Goal: Task Accomplishment & Management: Use online tool/utility

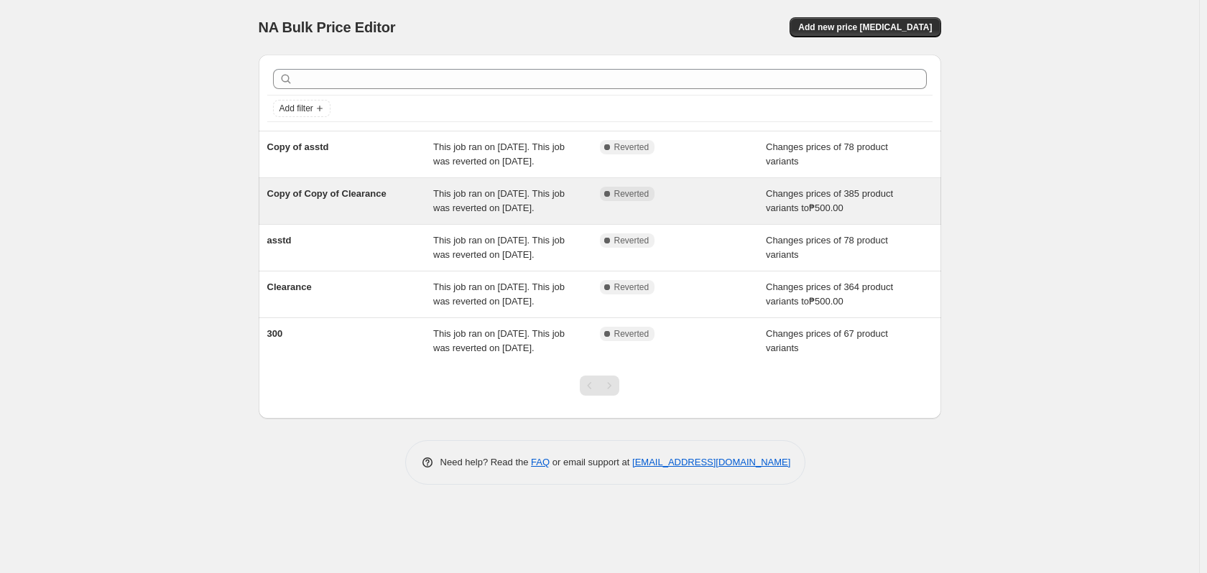
click at [818, 216] on div "Changes prices of 385 product variants to ₱500.00" at bounding box center [849, 201] width 167 height 29
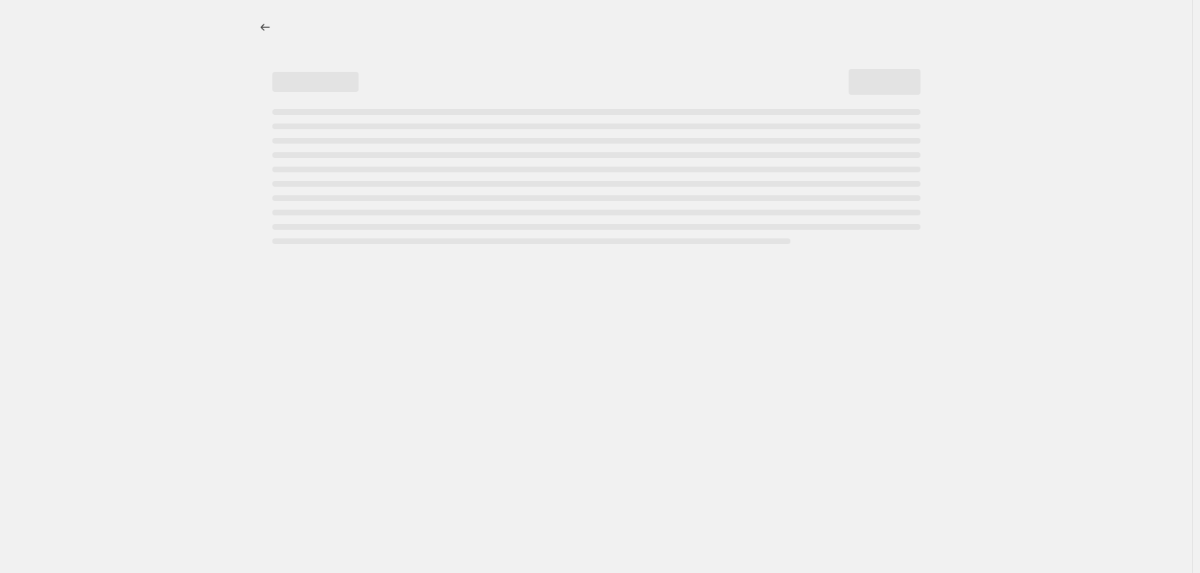
select select "no_change"
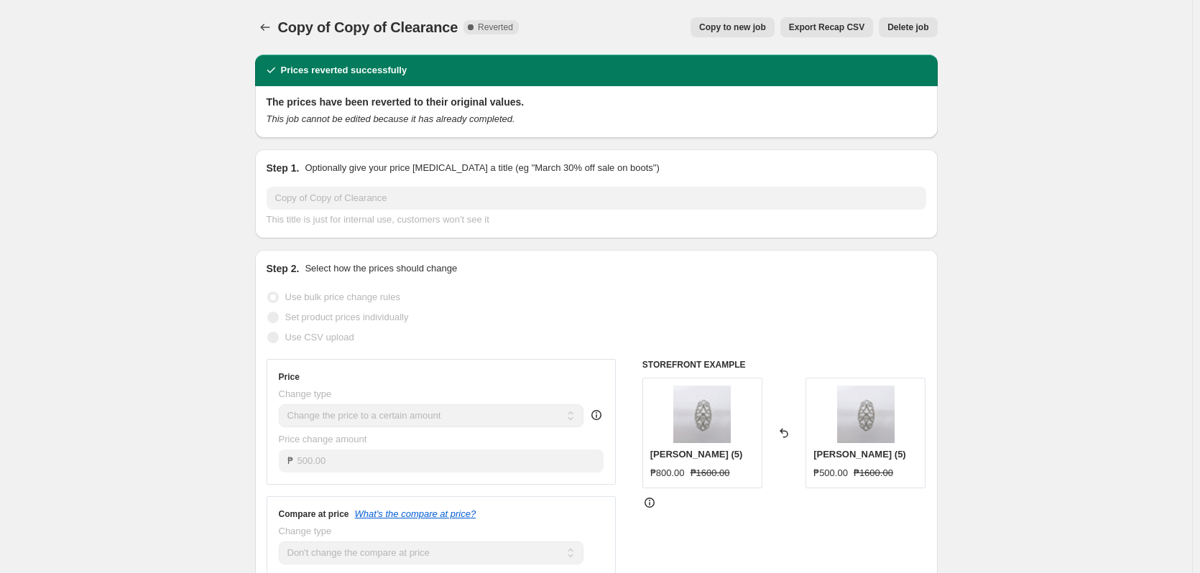
click at [724, 28] on span "Copy to new job" at bounding box center [732, 27] width 67 height 11
select select "no_change"
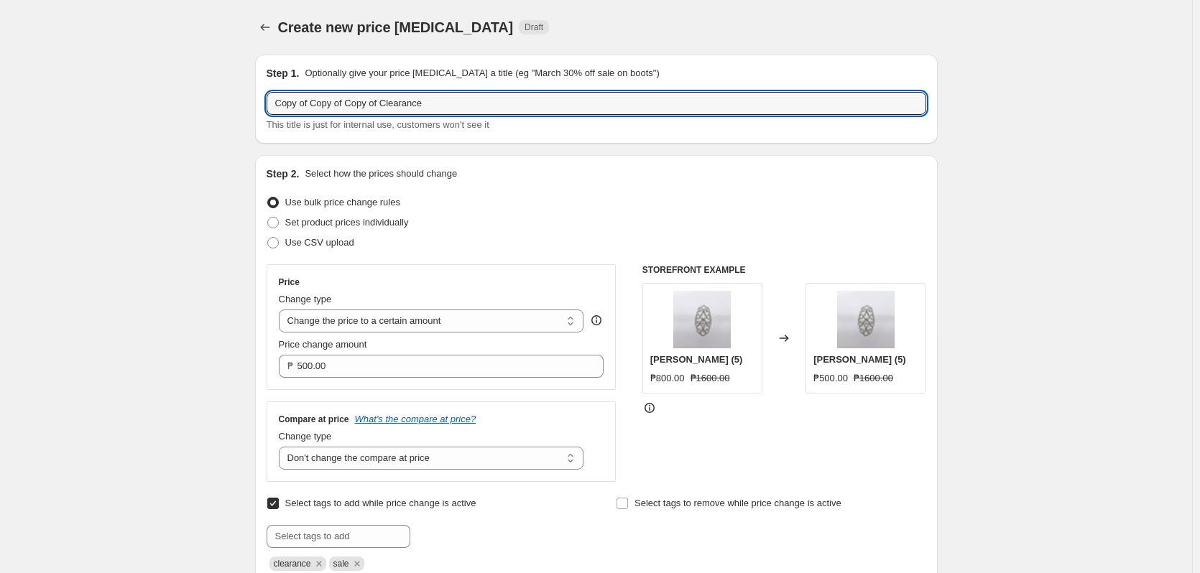
drag, startPoint x: 381, startPoint y: 105, endPoint x: 176, endPoint y: 98, distance: 205.6
type input "Clearance"
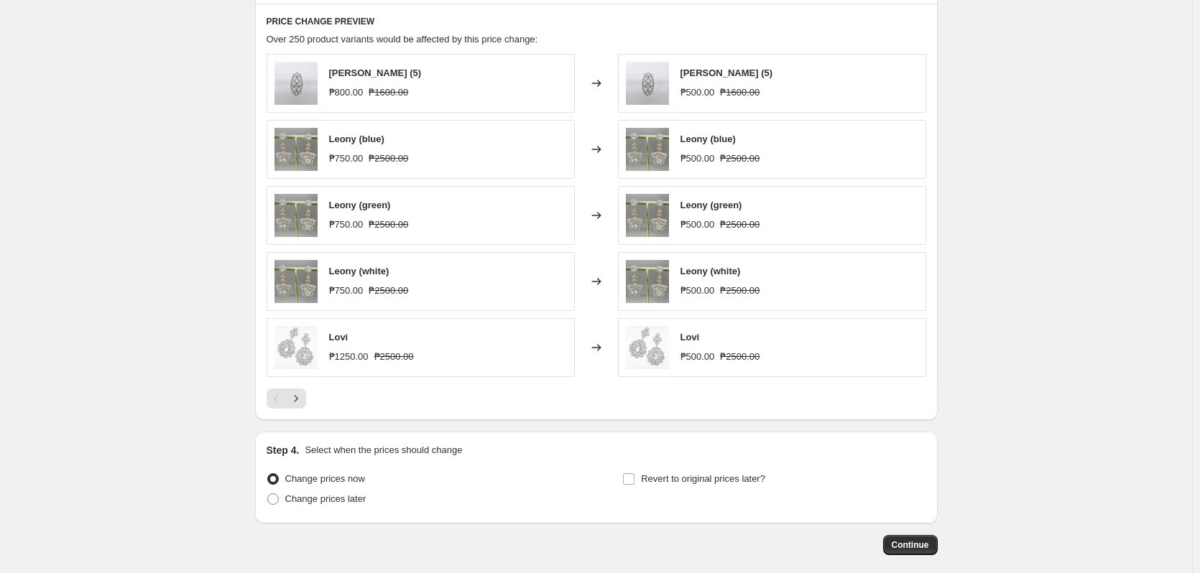
scroll to position [854, 0]
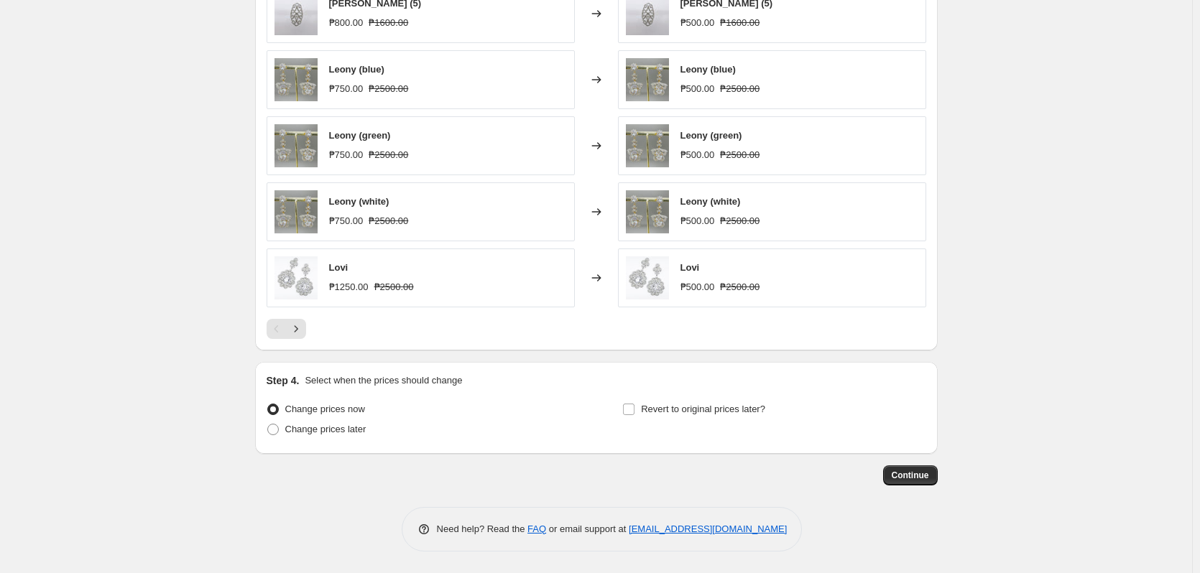
click at [338, 445] on div "Step 4. Select when the prices should change Change prices now Change prices la…" at bounding box center [596, 408] width 682 height 92
click at [343, 437] on label "Change prices later" at bounding box center [317, 430] width 100 height 20
click at [268, 425] on input "Change prices later" at bounding box center [267, 424] width 1 height 1
radio input "true"
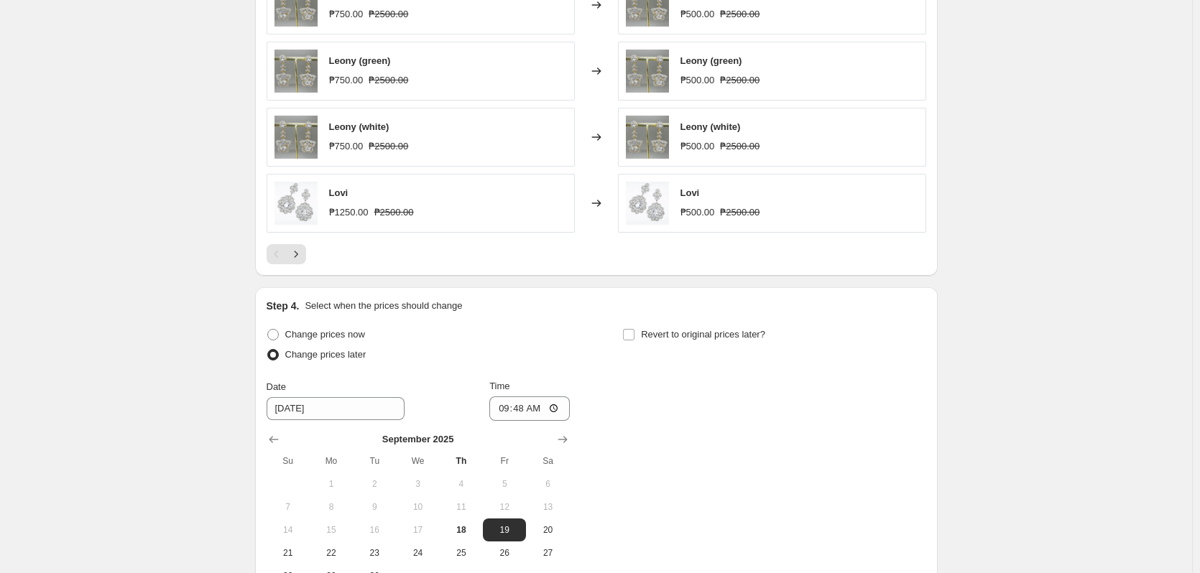
scroll to position [998, 0]
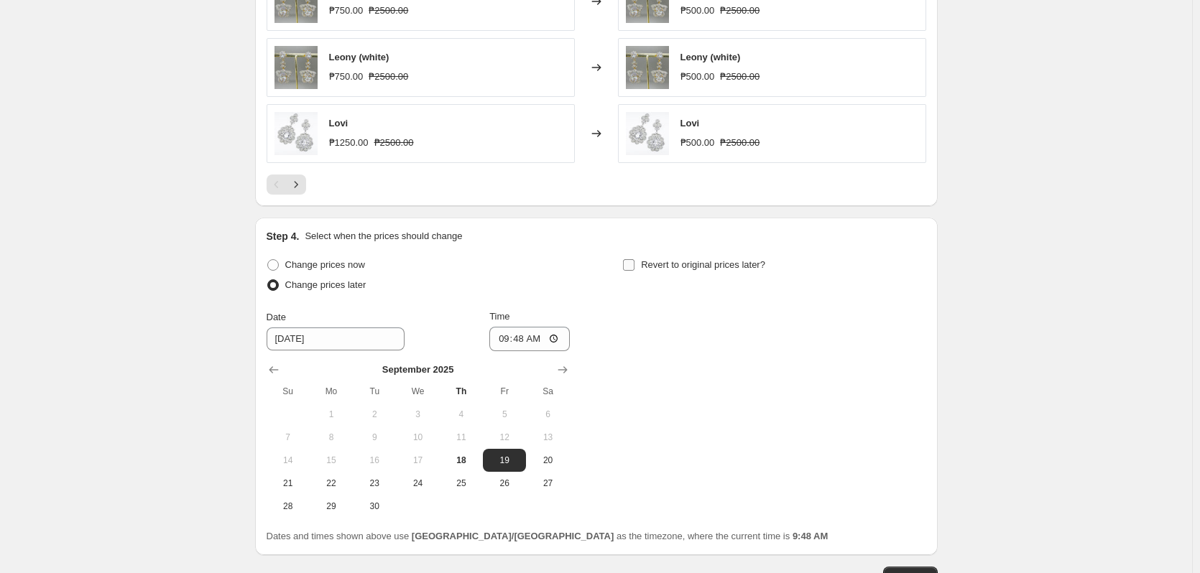
click at [688, 255] on label "Revert to original prices later?" at bounding box center [693, 265] width 143 height 20
click at [634, 259] on input "Revert to original prices later?" at bounding box center [628, 264] width 11 height 11
checkbox input "true"
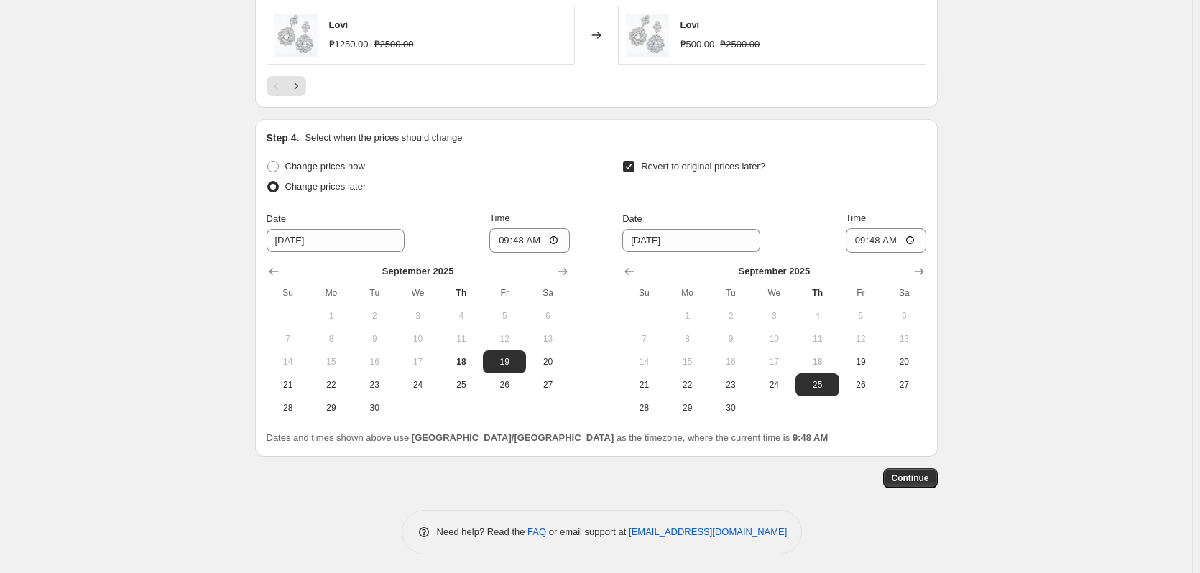
scroll to position [1100, 0]
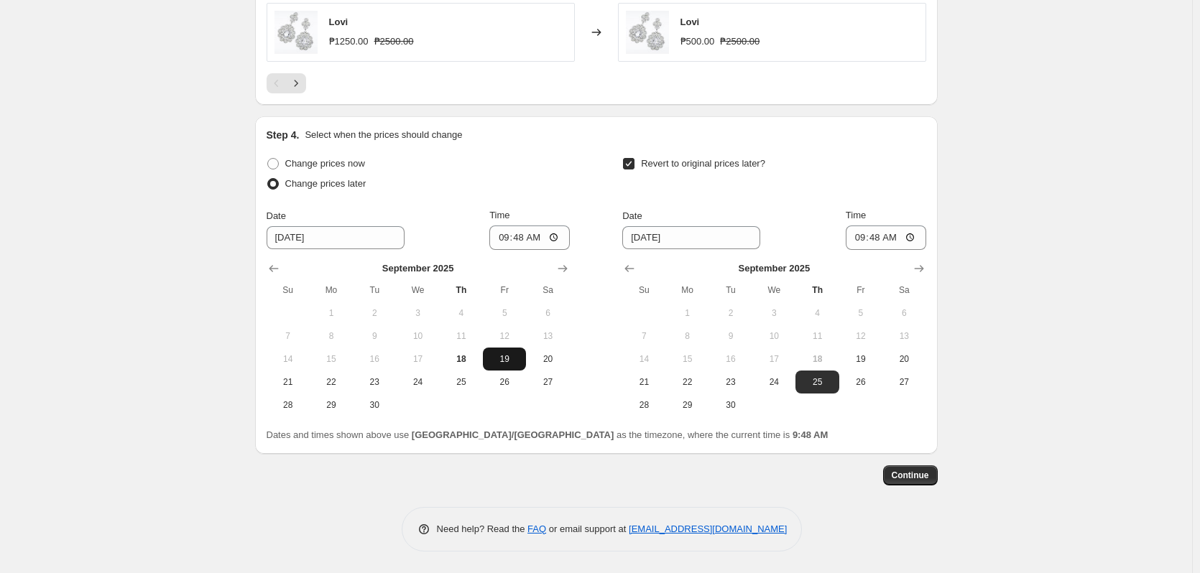
click at [515, 355] on span "19" at bounding box center [505, 358] width 32 height 11
click at [647, 239] on input "[DATE]" at bounding box center [691, 237] width 138 height 23
click at [926, 267] on icon "Show next month, October 2025" at bounding box center [919, 269] width 14 height 14
click at [646, 384] on span "19" at bounding box center [644, 381] width 32 height 11
type input "[DATE]"
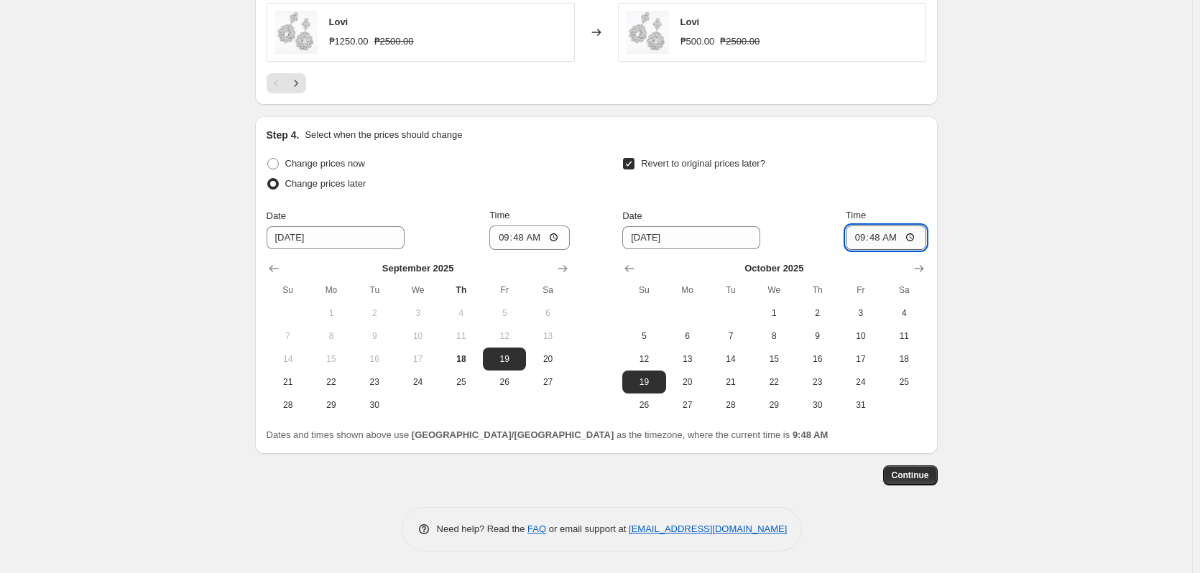
click at [866, 235] on input "09:48" at bounding box center [886, 238] width 80 height 24
type input "23:59"
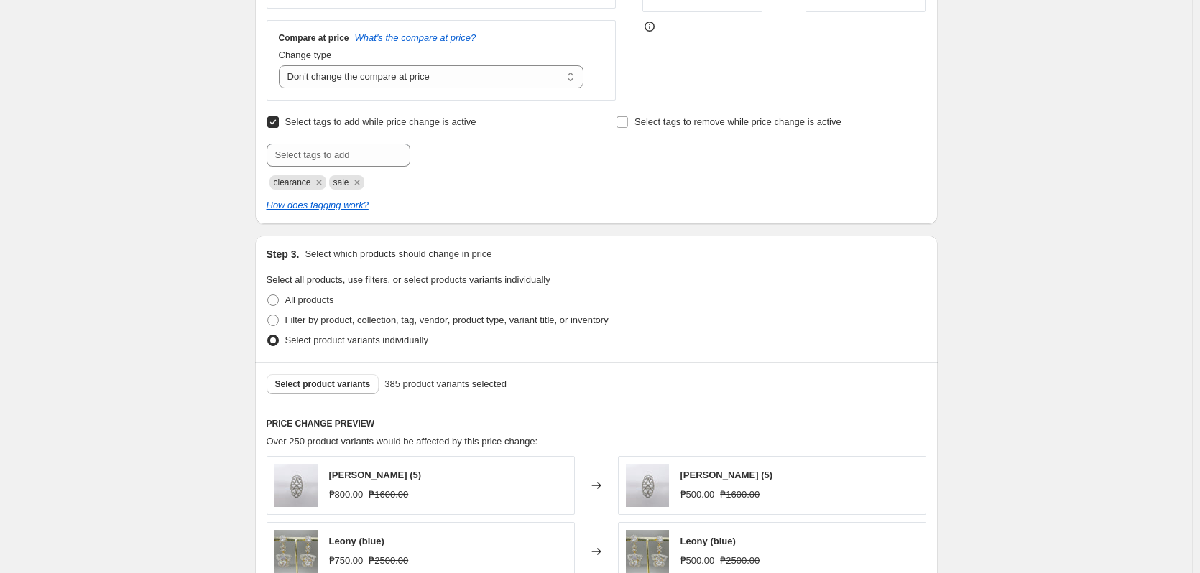
scroll to position [453, 0]
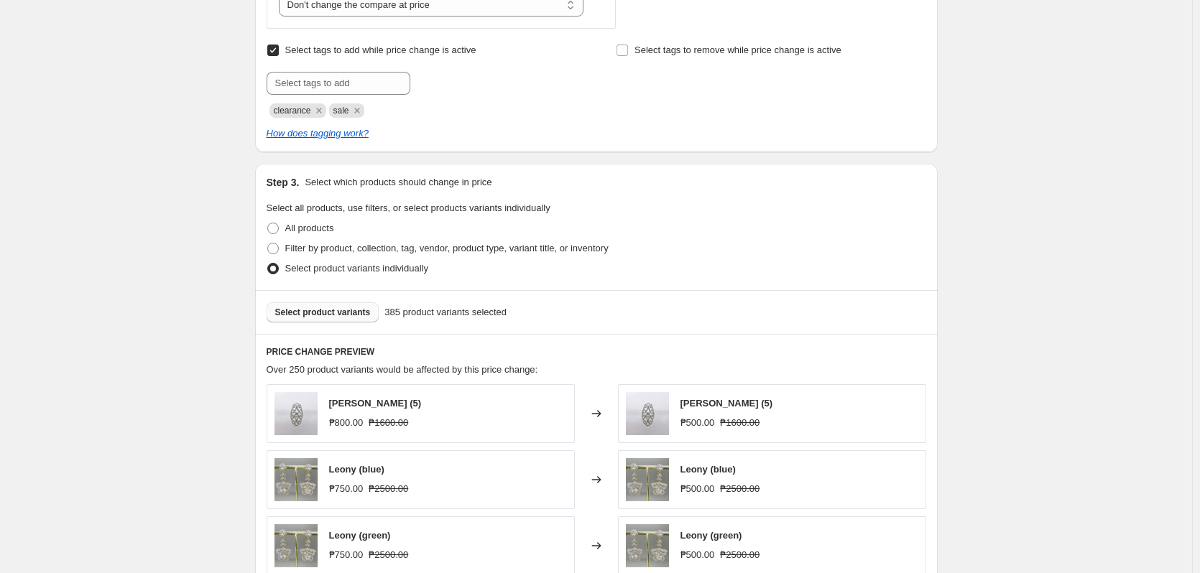
click at [348, 307] on button "Select product variants" at bounding box center [323, 312] width 113 height 20
click at [318, 313] on span "Select product variants" at bounding box center [323, 312] width 96 height 11
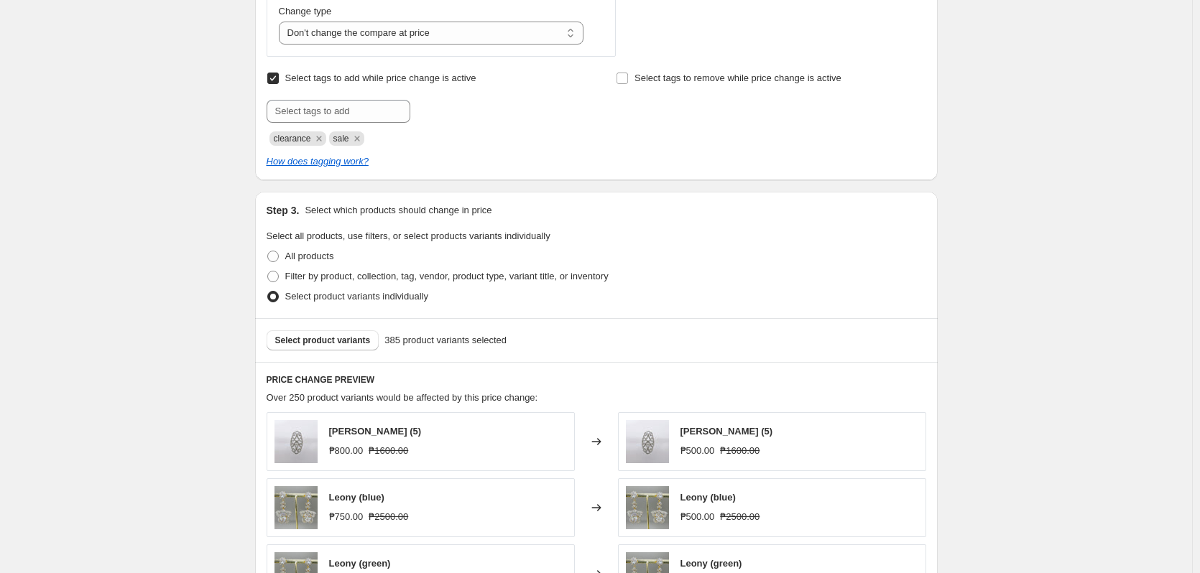
scroll to position [431, 0]
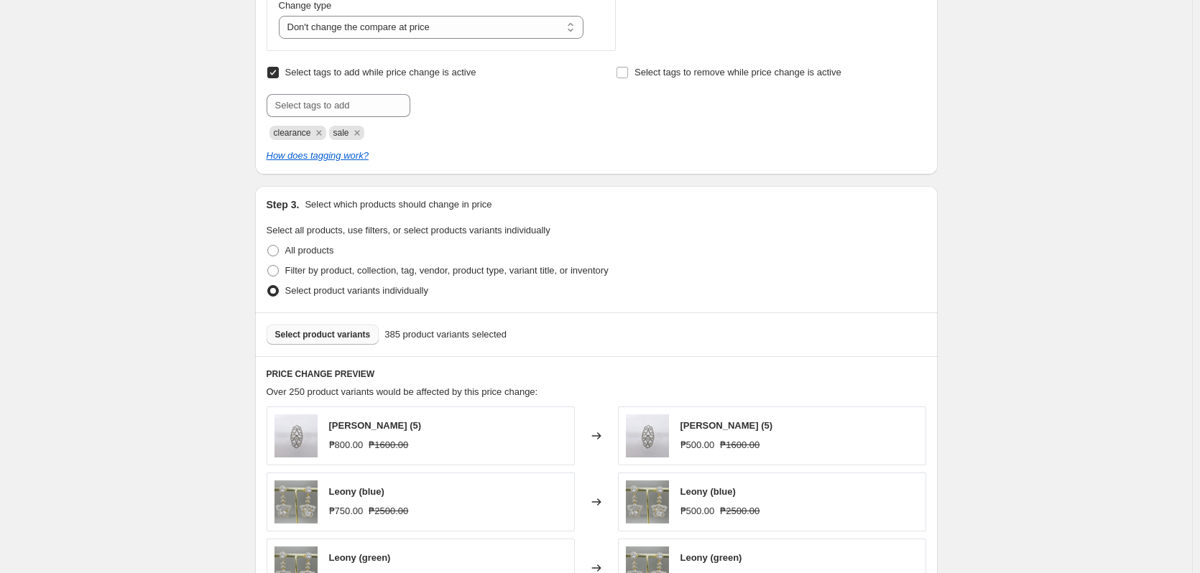
click at [317, 341] on span "Select product variants" at bounding box center [323, 334] width 96 height 11
click at [371, 101] on input "text" at bounding box center [339, 105] width 144 height 23
click at [355, 328] on button "Select product variants" at bounding box center [323, 335] width 113 height 20
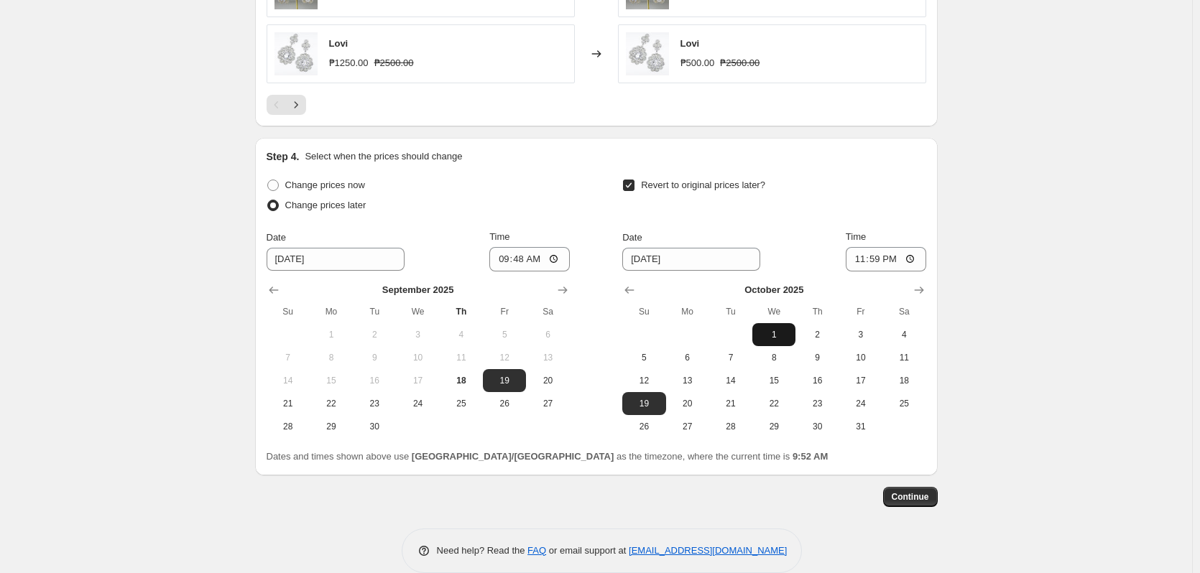
scroll to position [1100, 0]
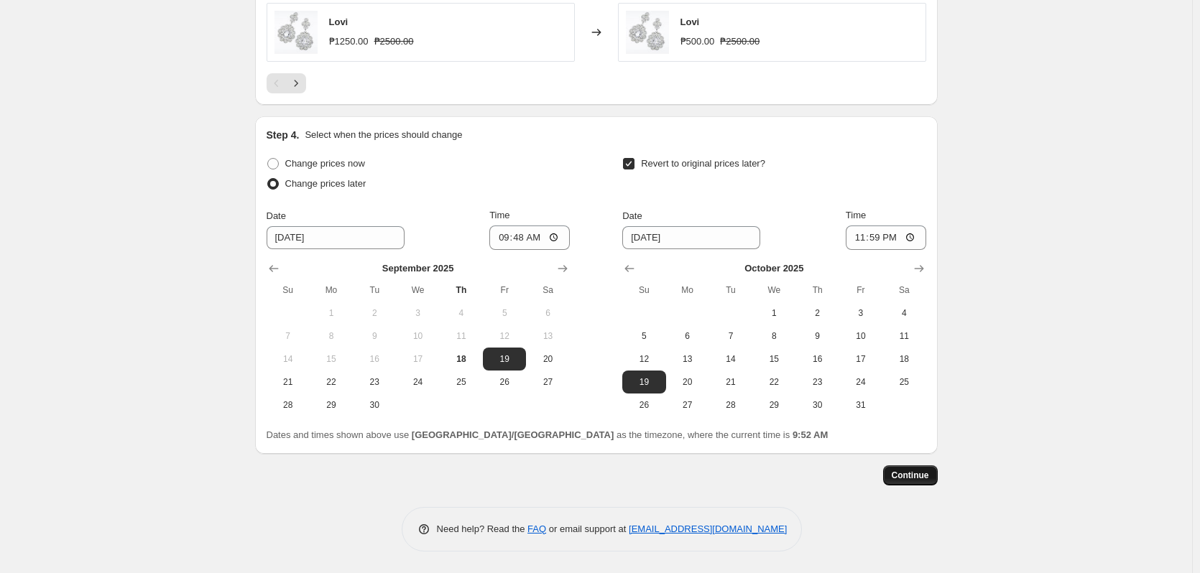
click at [914, 476] on span "Continue" at bounding box center [910, 475] width 37 height 11
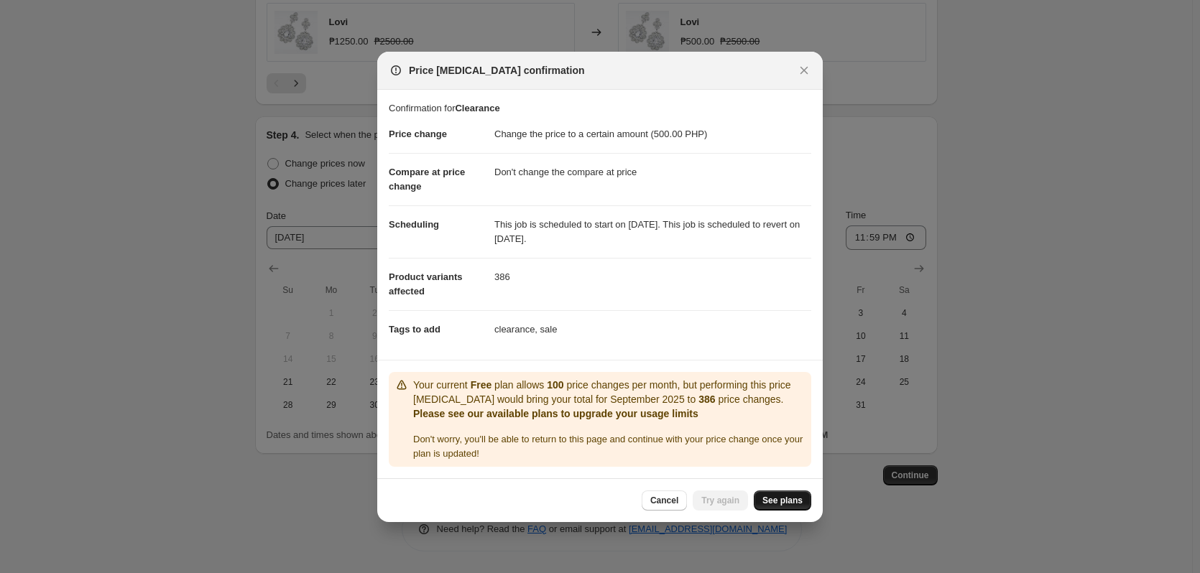
click at [793, 497] on span "See plans" at bounding box center [782, 500] width 40 height 11
click at [675, 502] on span "Cancel" at bounding box center [664, 500] width 28 height 11
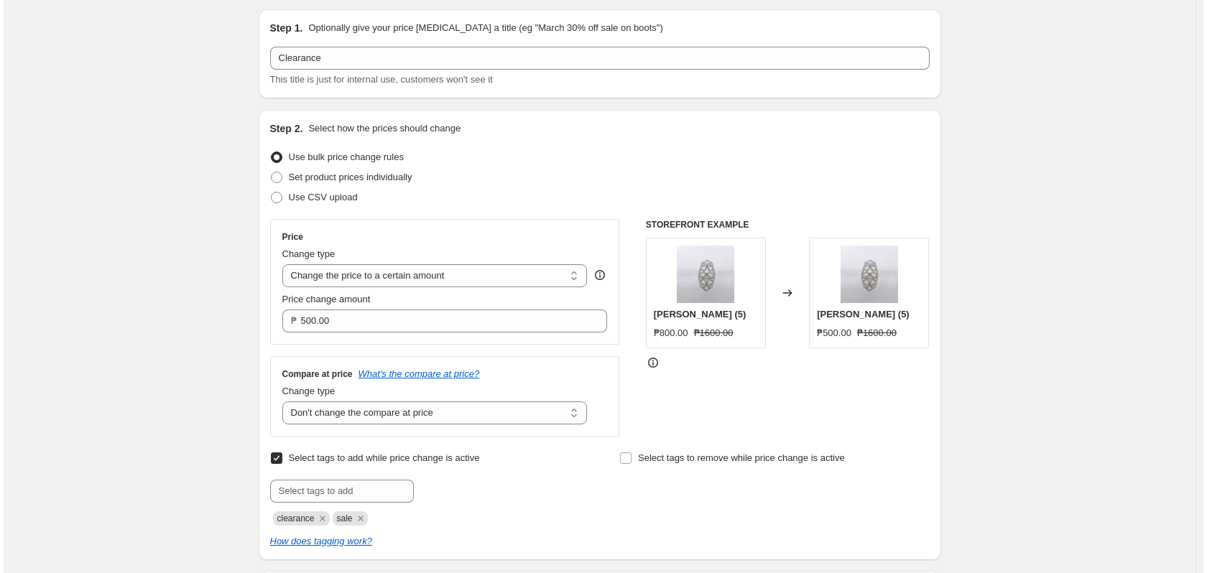
scroll to position [0, 0]
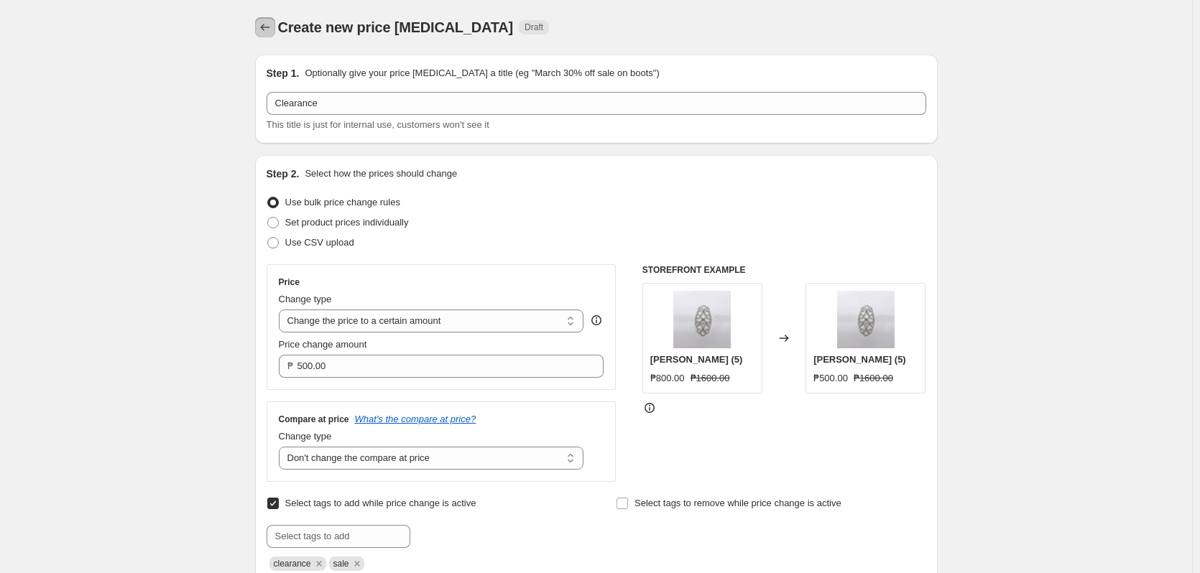
click at [264, 25] on icon "Price change jobs" at bounding box center [265, 27] width 14 height 14
